Goal: Find specific fact: Find specific fact

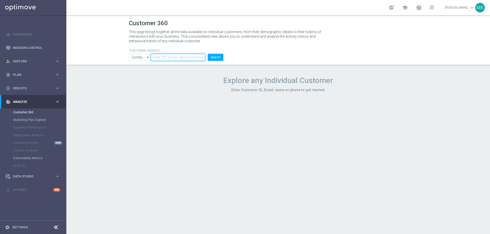
click at [189, 58] on input "text" at bounding box center [178, 57] width 54 height 7
paste input "1227001"
type input "1227001"
click at [216, 56] on button "Search" at bounding box center [216, 57] width 16 height 7
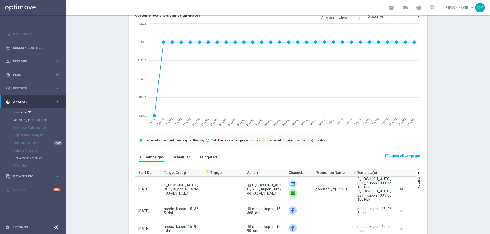
scroll to position [221, 0]
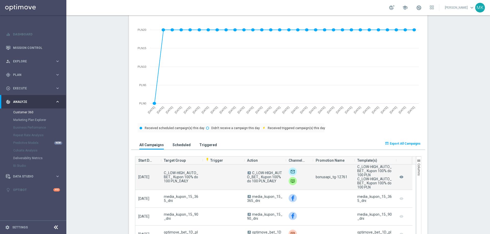
click at [339, 178] on span "bonusapi_tg-12761" at bounding box center [332, 177] width 32 height 4
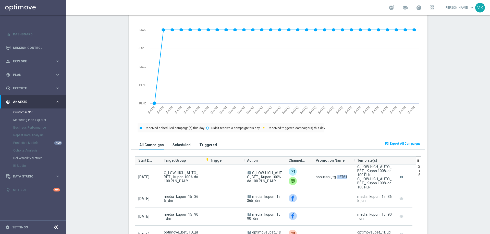
copy span "12761"
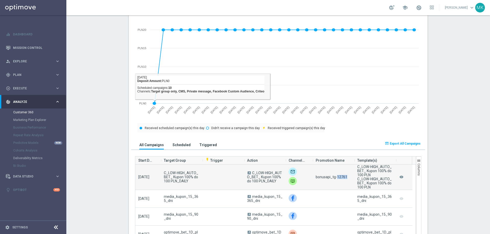
click at [341, 178] on span "bonusapi_tg-12761" at bounding box center [332, 177] width 32 height 4
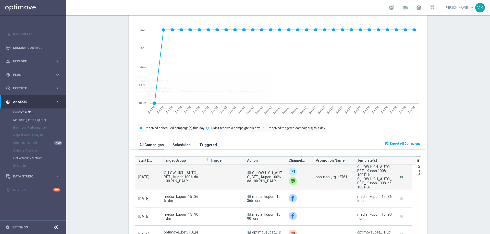
click at [339, 177] on span "bonusapi_tg-12761" at bounding box center [332, 177] width 32 height 4
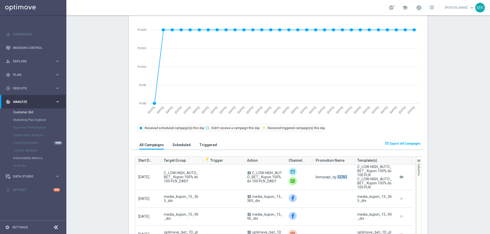
copy span "12761"
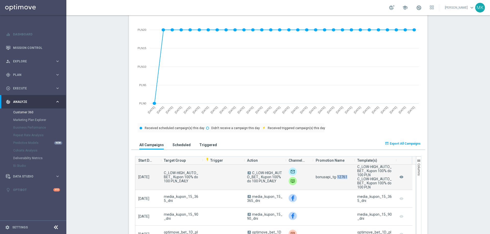
drag, startPoint x: 276, startPoint y: 184, endPoint x: 251, endPoint y: 174, distance: 27.1
click at [251, 174] on div "A C_LOW-HIGH_AUTO_BET_ Kupon 100% do 100 PLN_DAILY" at bounding box center [265, 177] width 42 height 25
copy span "C_LOW-HIGH_AUTO_BET_ Kupon 100% do 100 PLN_DAILY"
